Goal: Information Seeking & Learning: Learn about a topic

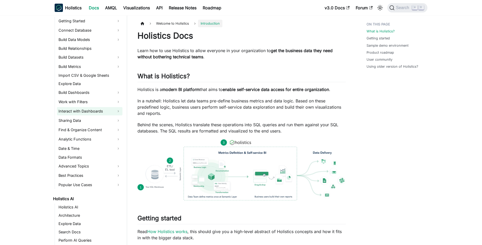
click at [101, 111] on link "Interact with Dashboards" at bounding box center [90, 111] width 66 height 8
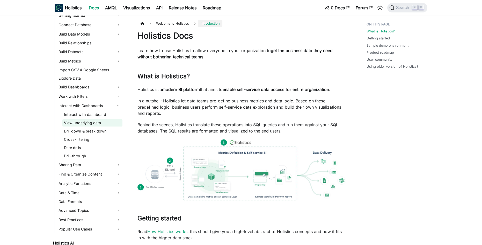
scroll to position [94, 0]
click at [398, 10] on span "Search" at bounding box center [404, 7] width 18 height 5
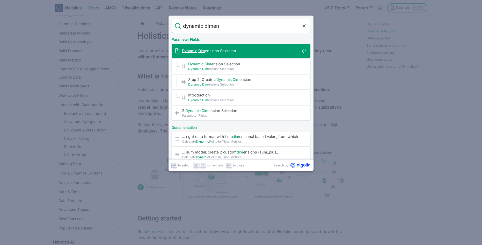
type input "dynamic dimens"
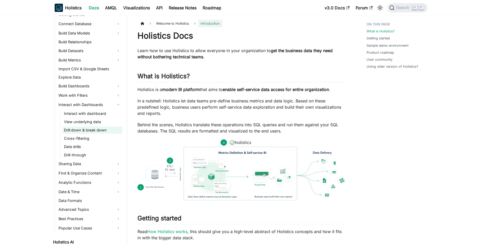
click at [92, 127] on link "Drill down & break down" at bounding box center [92, 129] width 60 height 7
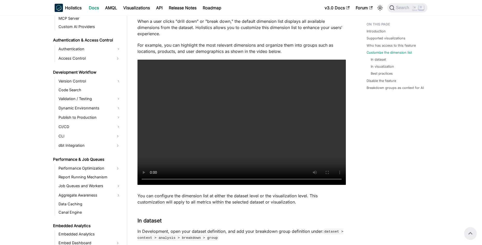
scroll to position [377, 0]
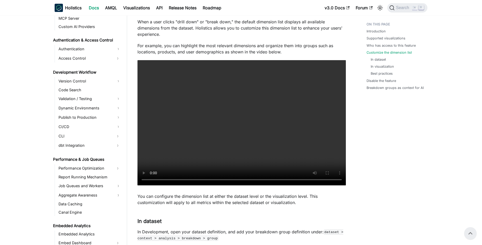
click at [185, 48] on p "For example, you can highlight the most relevant dimensions and organize them i…" at bounding box center [242, 48] width 208 height 12
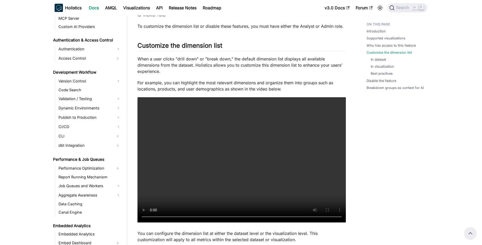
scroll to position [335, 0]
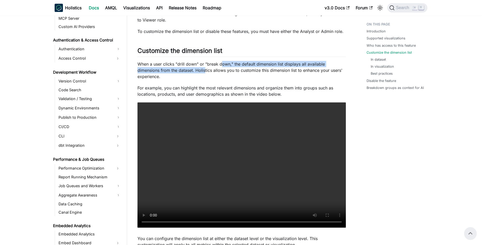
drag, startPoint x: 205, startPoint y: 69, endPoint x: 222, endPoint y: 66, distance: 17.1
click at [222, 66] on p "When a user clicks "drill down" or "break down," the default dimension list dis…" at bounding box center [242, 70] width 208 height 19
click at [200, 76] on p "When a user clicks "drill down" or "break down," the default dimension list dis…" at bounding box center [242, 70] width 208 height 19
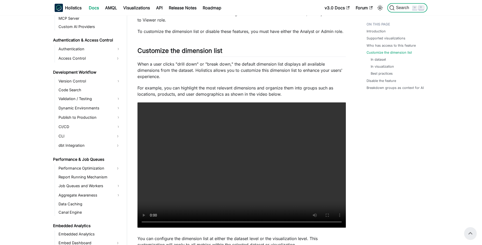
click at [400, 8] on span "Search" at bounding box center [404, 7] width 18 height 5
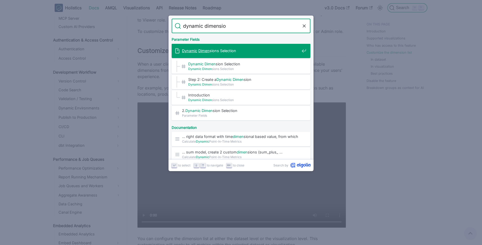
type input "dynamic dimension"
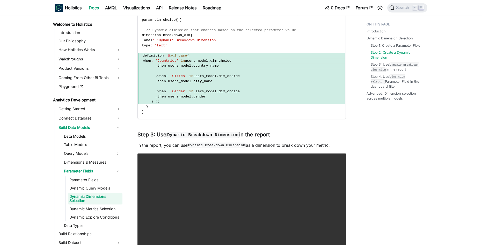
scroll to position [829, 0]
